Goal: Task Accomplishment & Management: Manage account settings

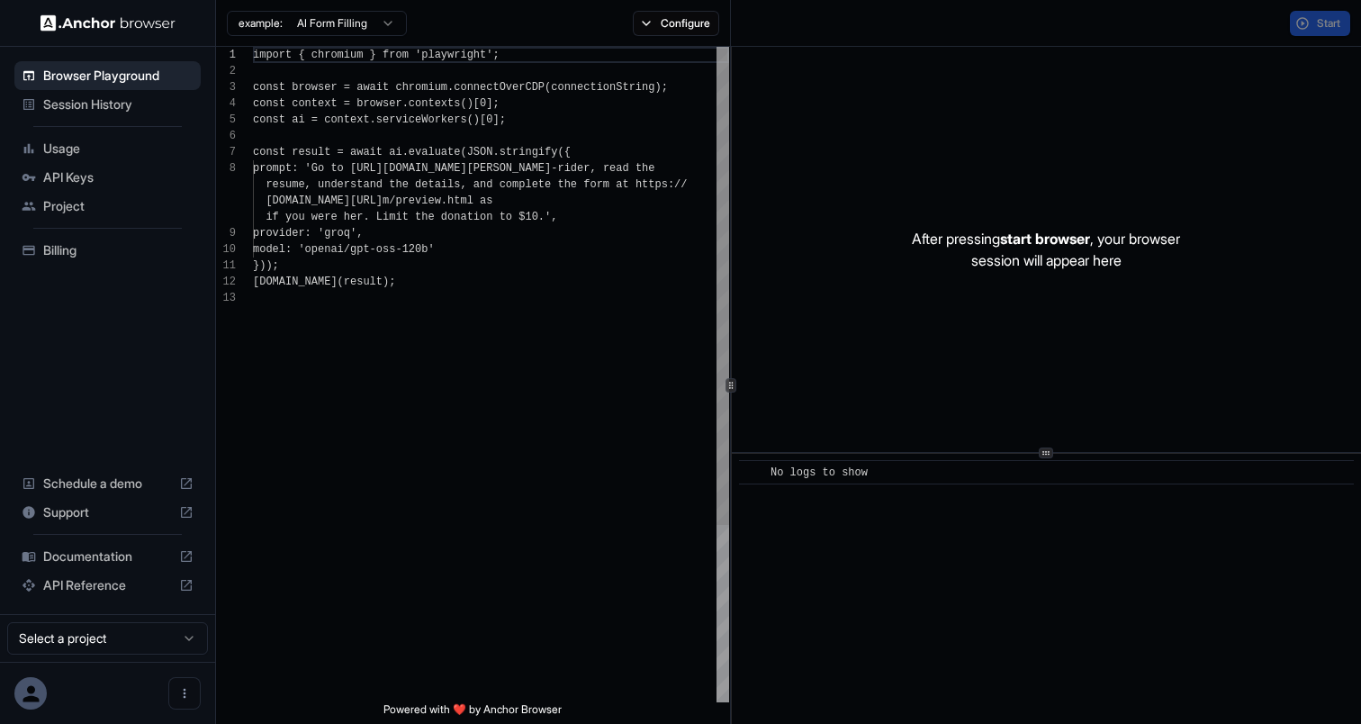
scroll to position [113, 0]
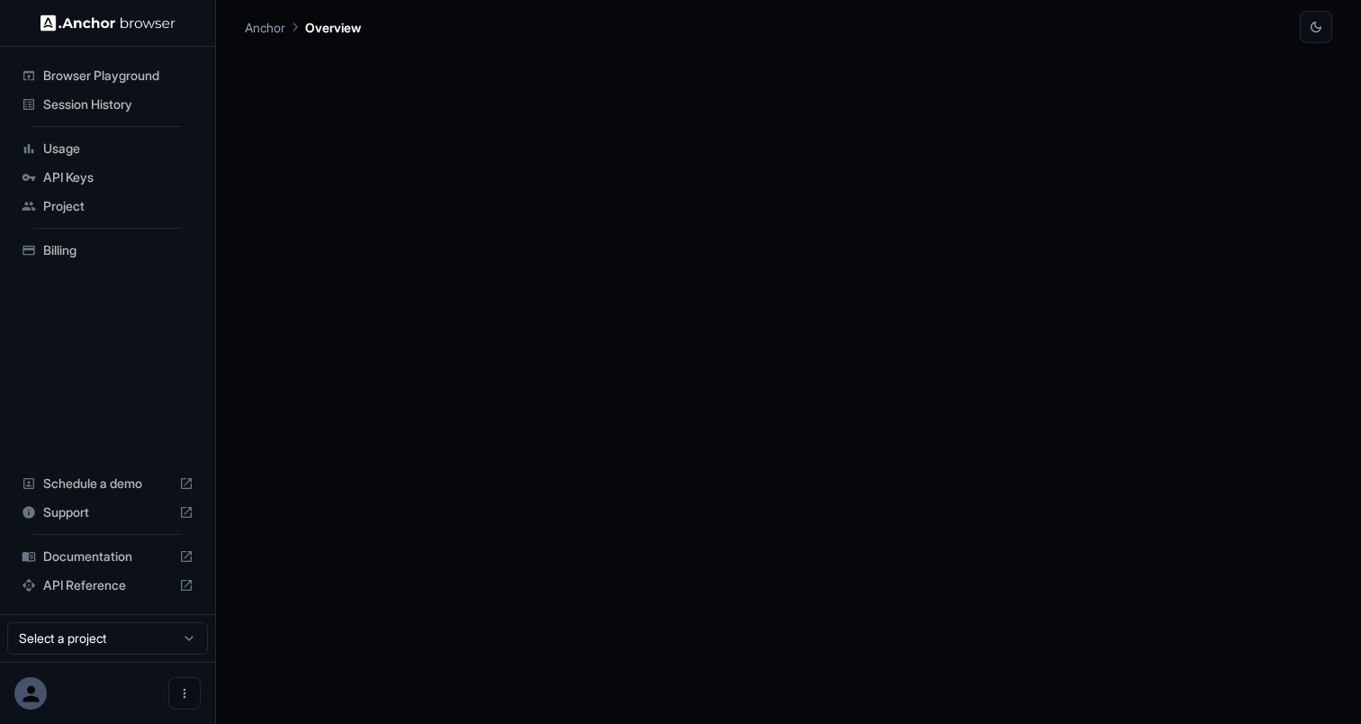
click at [95, 185] on span "API Keys" at bounding box center [118, 177] width 150 height 18
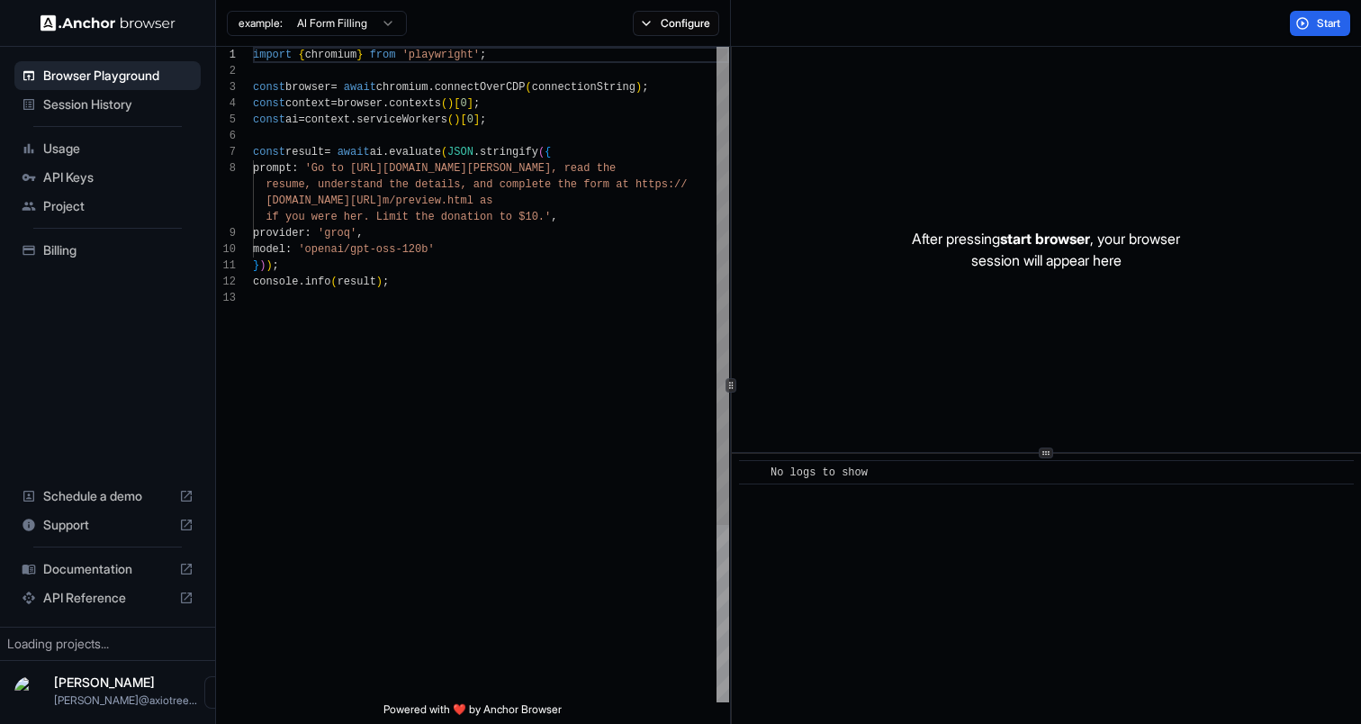
scroll to position [113, 0]
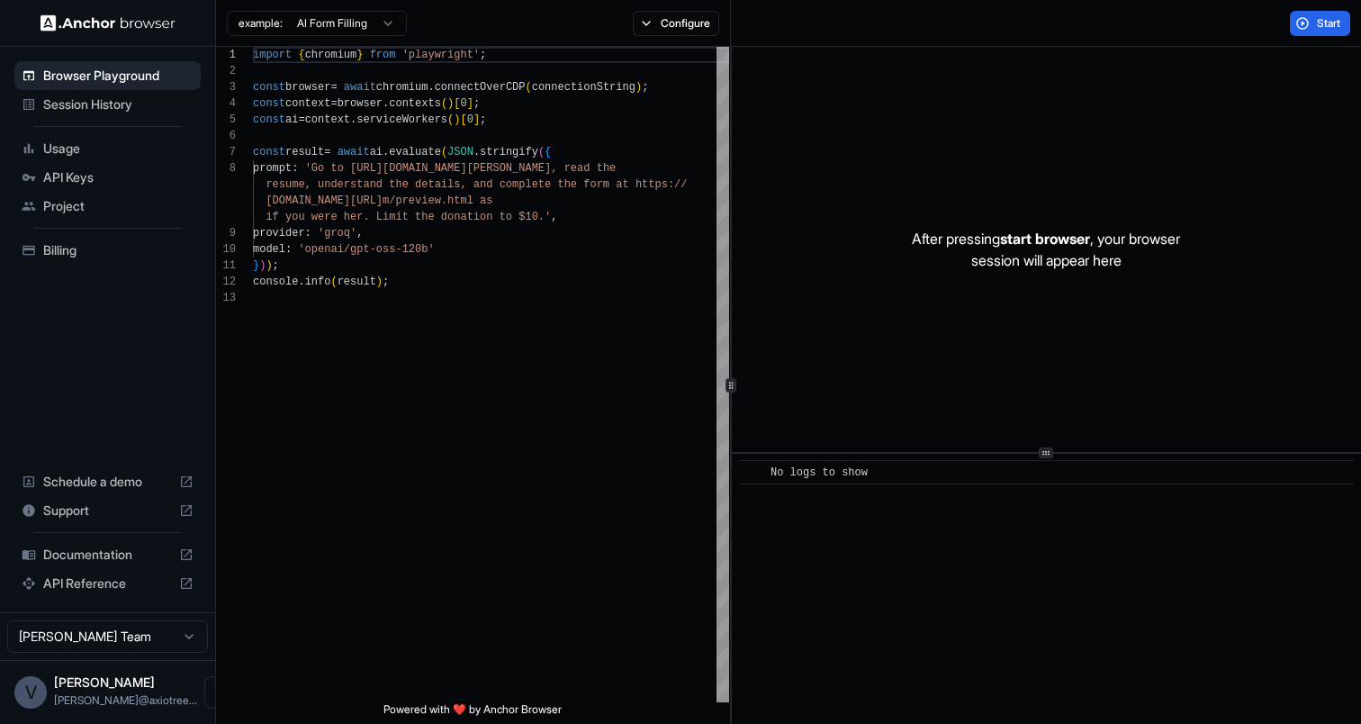
click at [95, 185] on span "API Keys" at bounding box center [118, 177] width 150 height 18
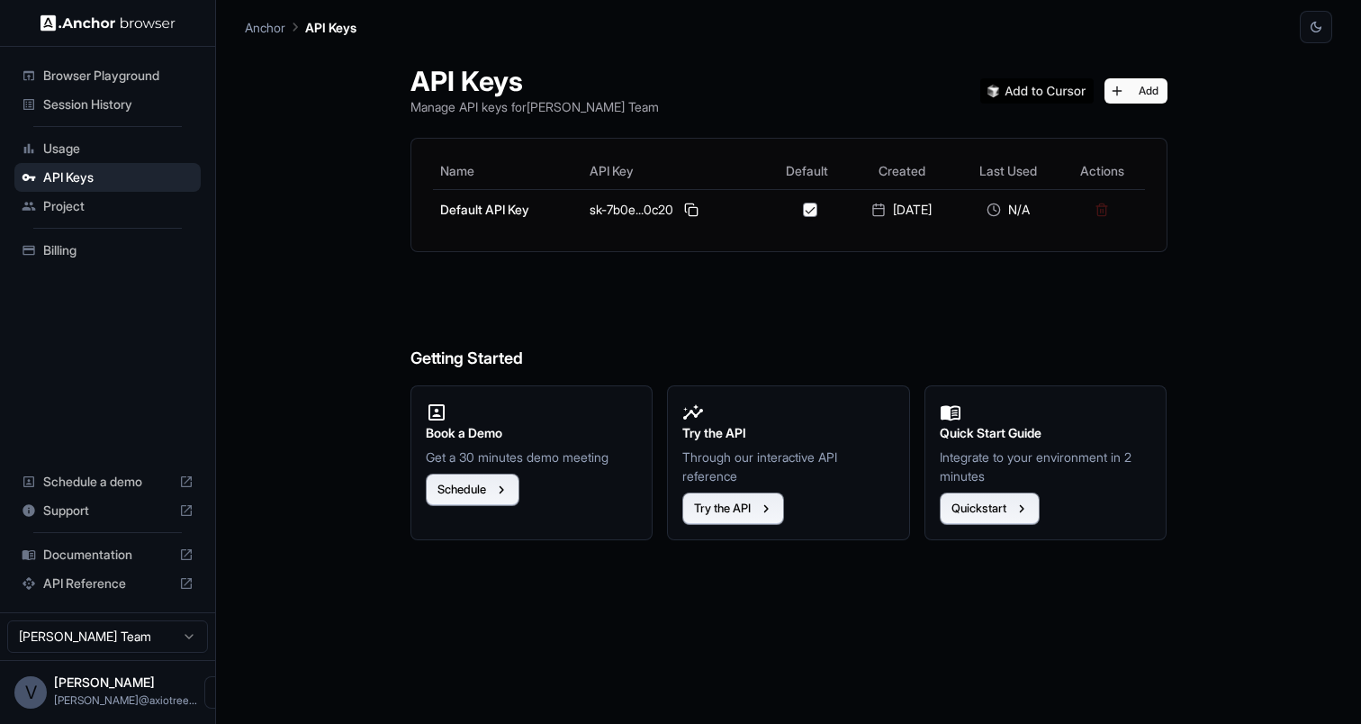
click at [76, 582] on span "API Reference" at bounding box center [107, 583] width 129 height 18
click at [78, 630] on html "Browser Playground Session History Usage API Keys Project Billing Schedule a de…" at bounding box center [680, 362] width 1361 height 724
click at [182, 692] on html "Browser Playground Session History Usage API Keys Project Billing Schedule a de…" at bounding box center [680, 362] width 1361 height 724
click at [213, 695] on icon "Open menu" at bounding box center [220, 692] width 14 height 14
click at [275, 627] on div at bounding box center [680, 362] width 1361 height 724
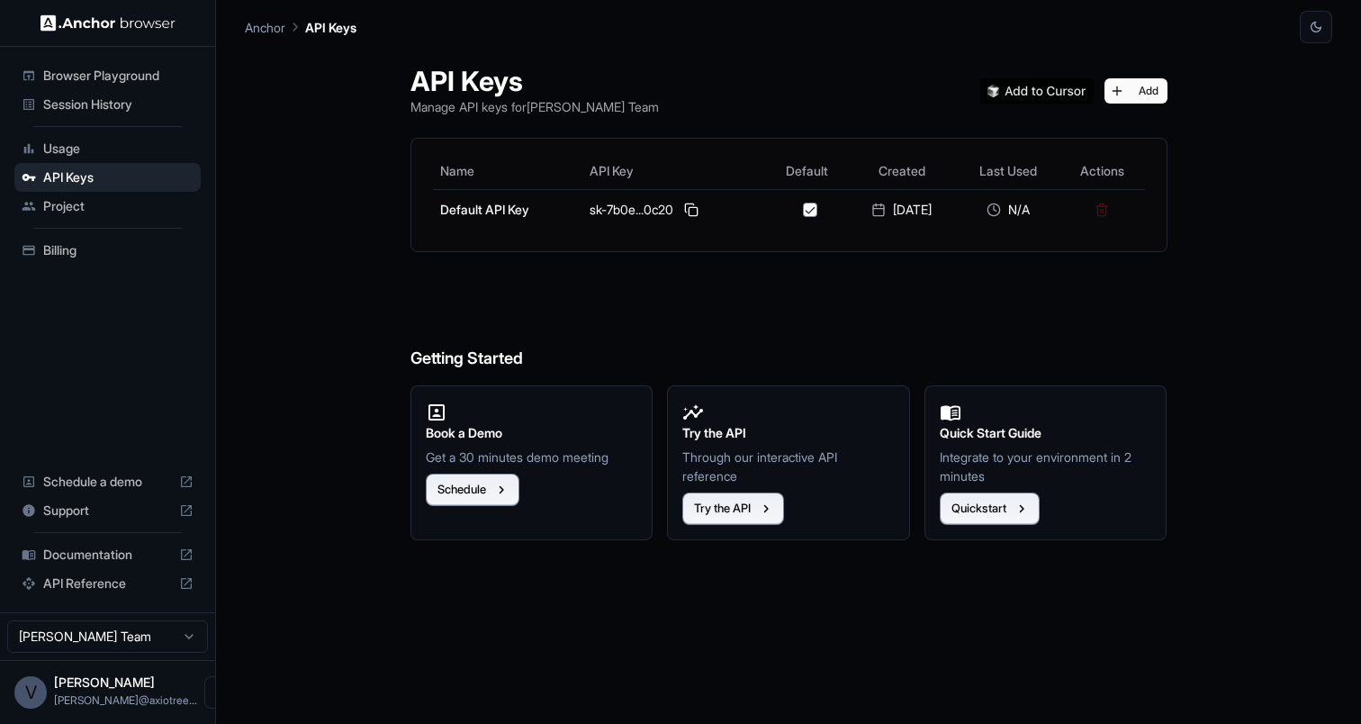
click at [57, 257] on span "Billing" at bounding box center [118, 250] width 150 height 18
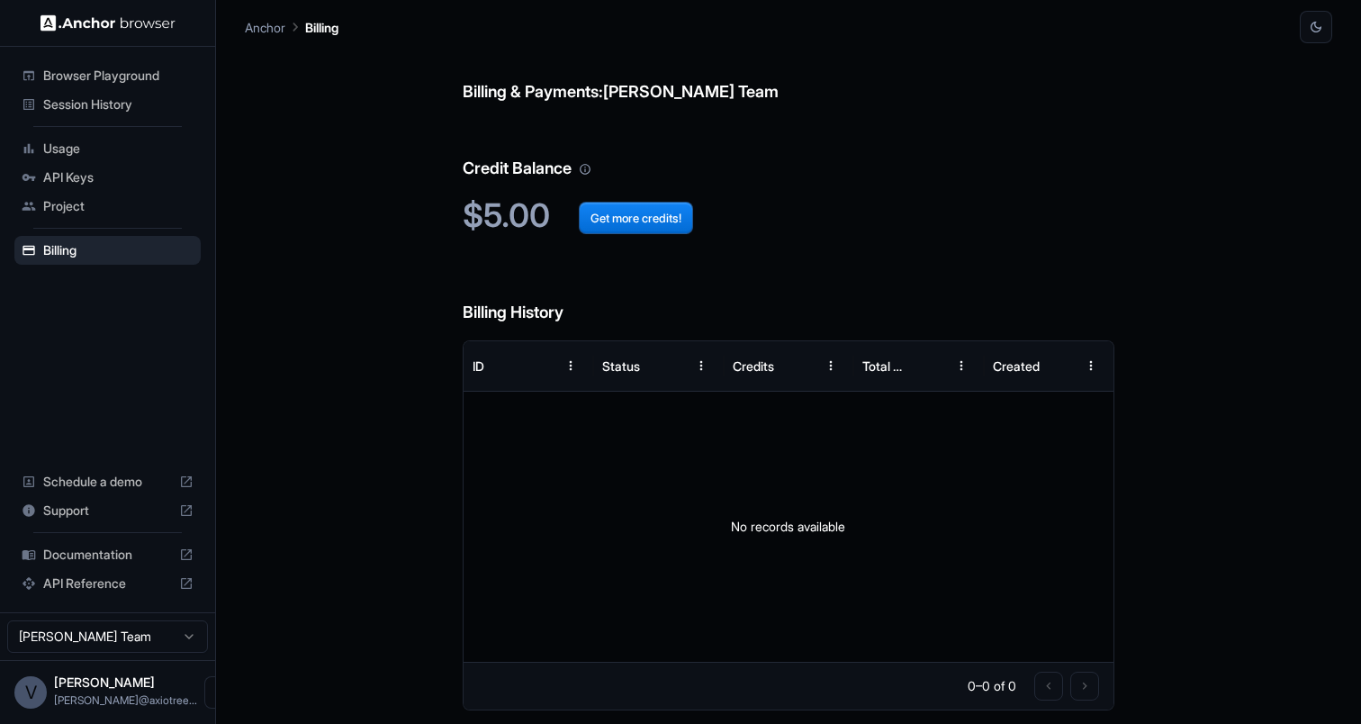
click at [121, 186] on div "API Keys" at bounding box center [107, 177] width 186 height 29
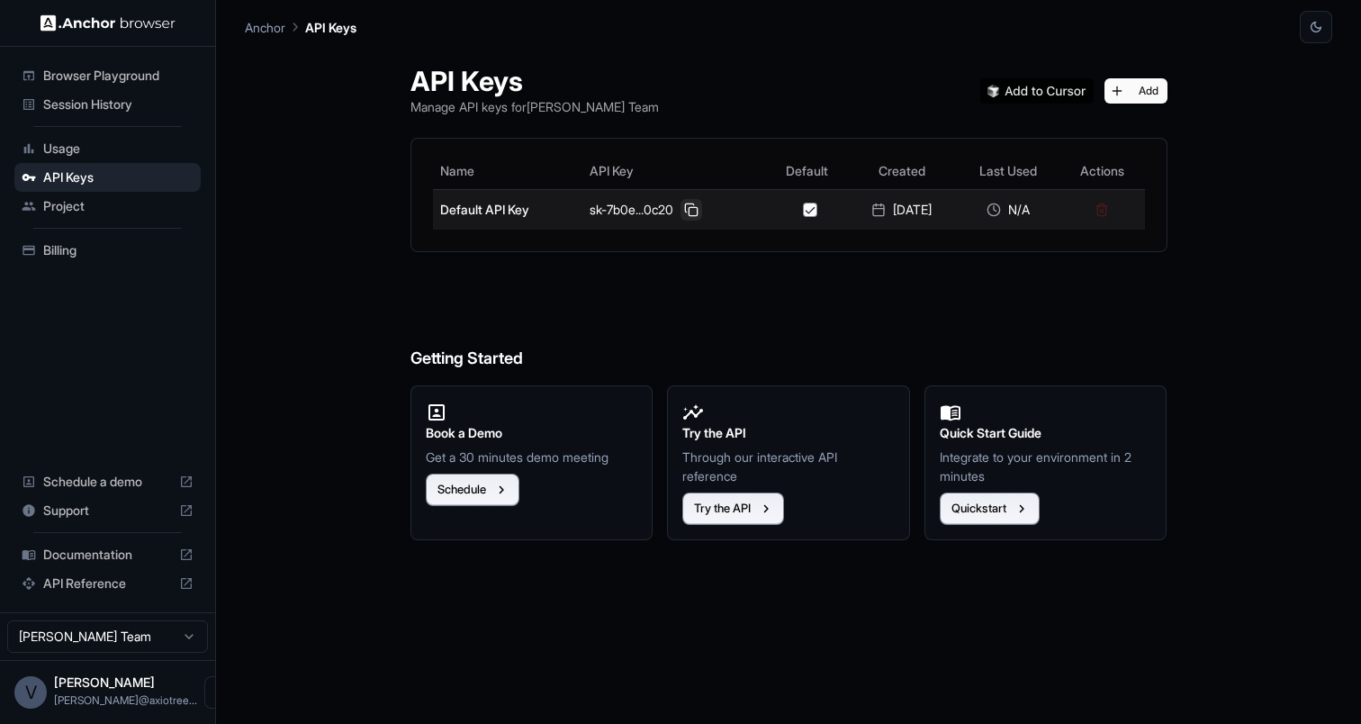
click at [681, 210] on button at bounding box center [692, 210] width 22 height 22
